Goal: Task Accomplishment & Management: Use online tool/utility

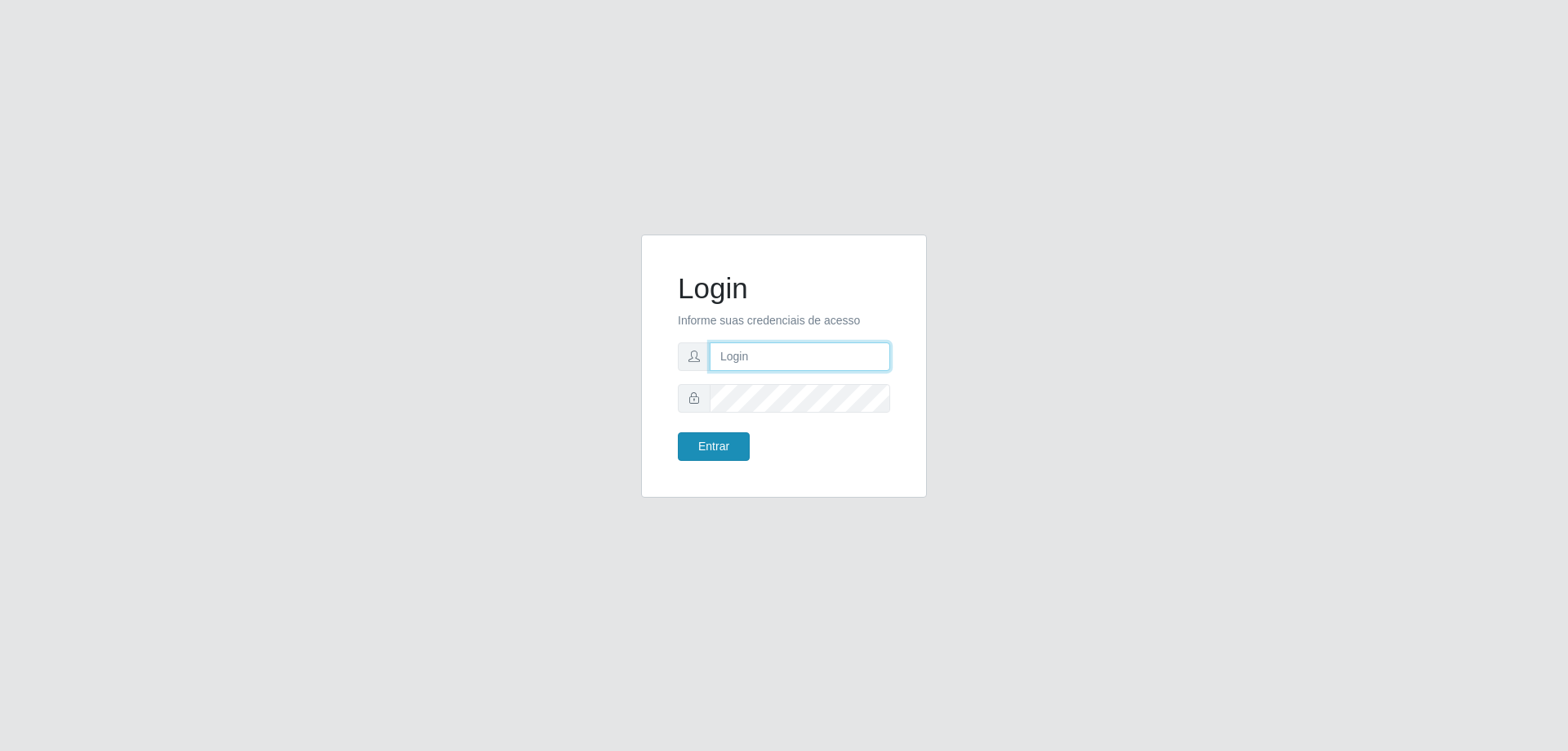
type input "[EMAIL_ADDRESS][DOMAIN_NAME]"
click at [702, 450] on button "Entrar" at bounding box center [714, 446] width 72 height 28
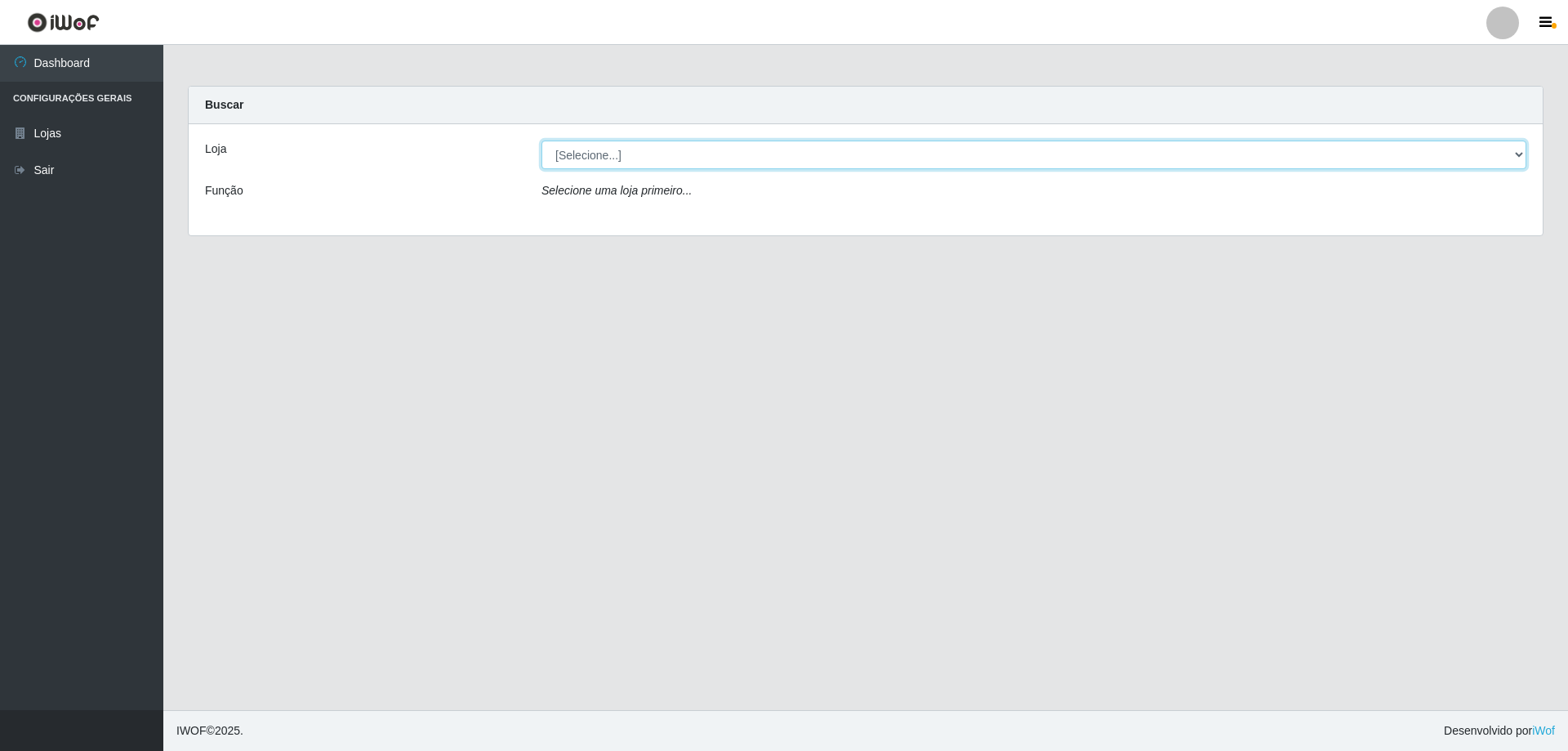
click at [575, 152] on select "[Selecione...] SuperShow Bis - [GEOGRAPHIC_DATA]" at bounding box center [1034, 154] width 985 height 28
select select "59"
click at [541, 140] on select "[Selecione...] SuperShow Bis - [GEOGRAPHIC_DATA]" at bounding box center [1034, 154] width 985 height 28
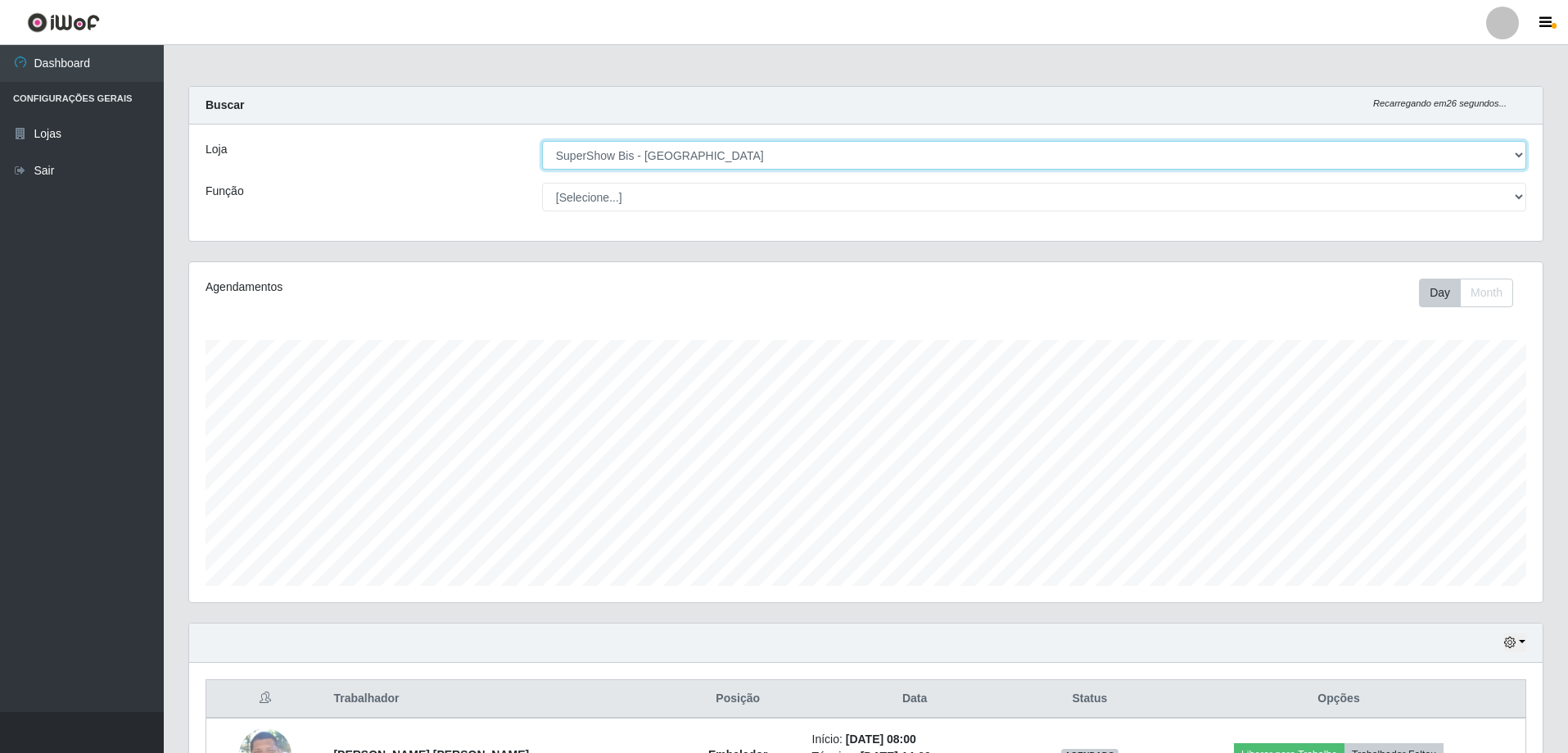
scroll to position [117, 0]
